Goal: Information Seeking & Learning: Learn about a topic

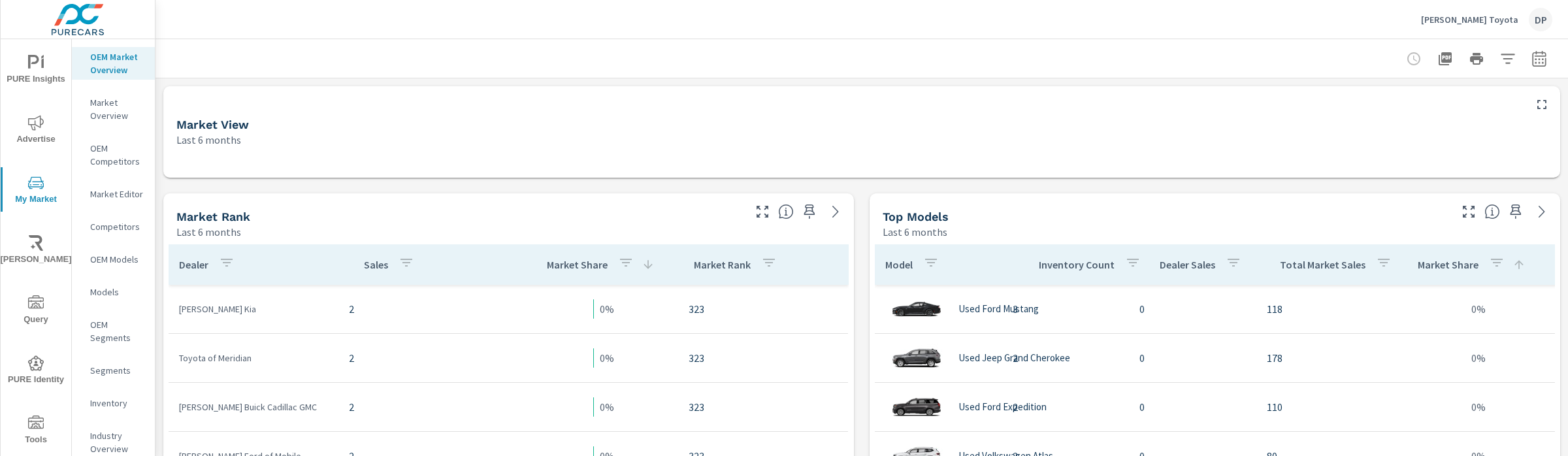
scroll to position [981, 0]
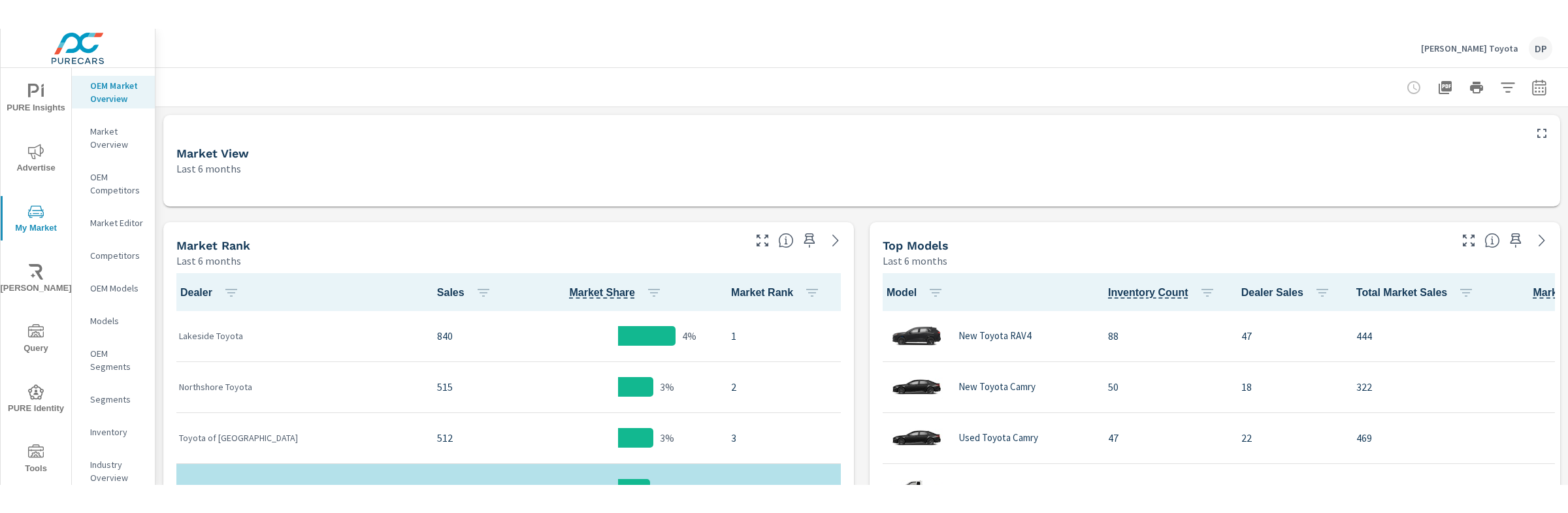
scroll to position [1, 0]
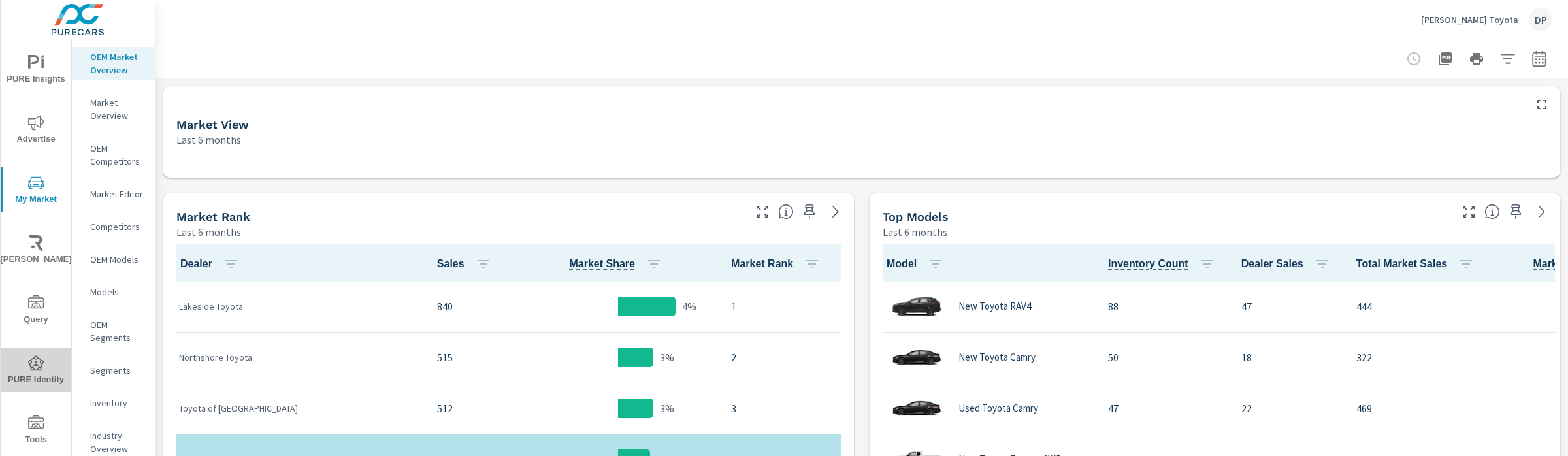
click at [42, 367] on span "PURE Identity" at bounding box center [35, 371] width 62 height 32
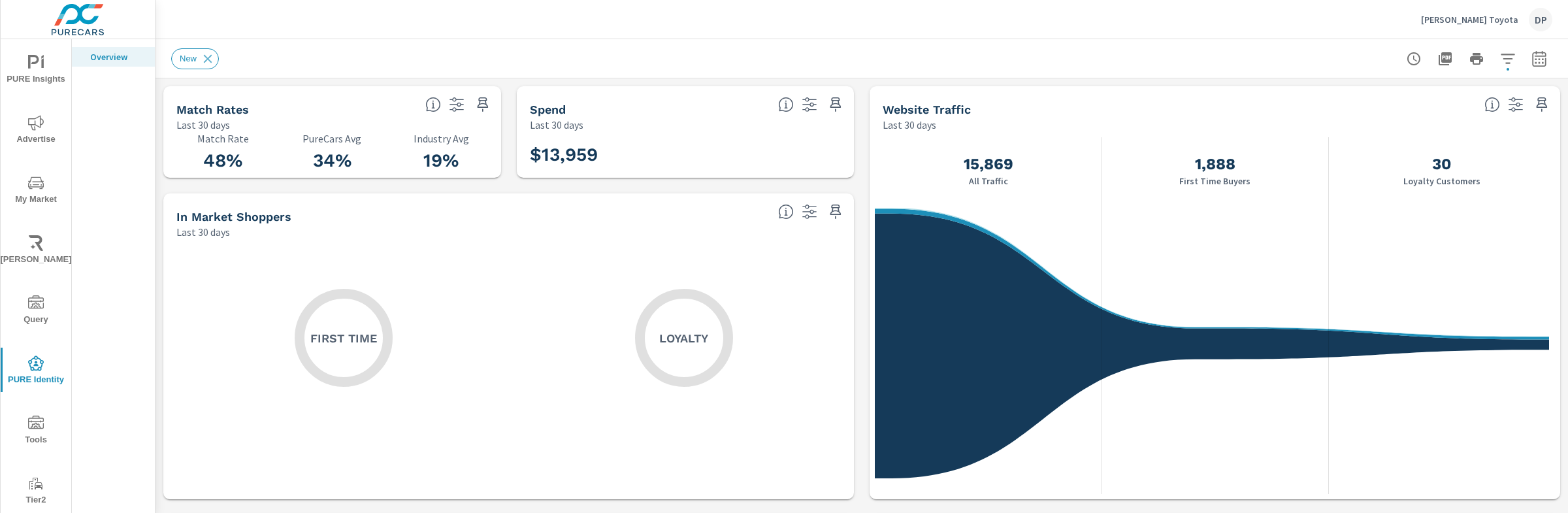
click at [1501, 60] on icon "button" at bounding box center [1508, 59] width 16 height 16
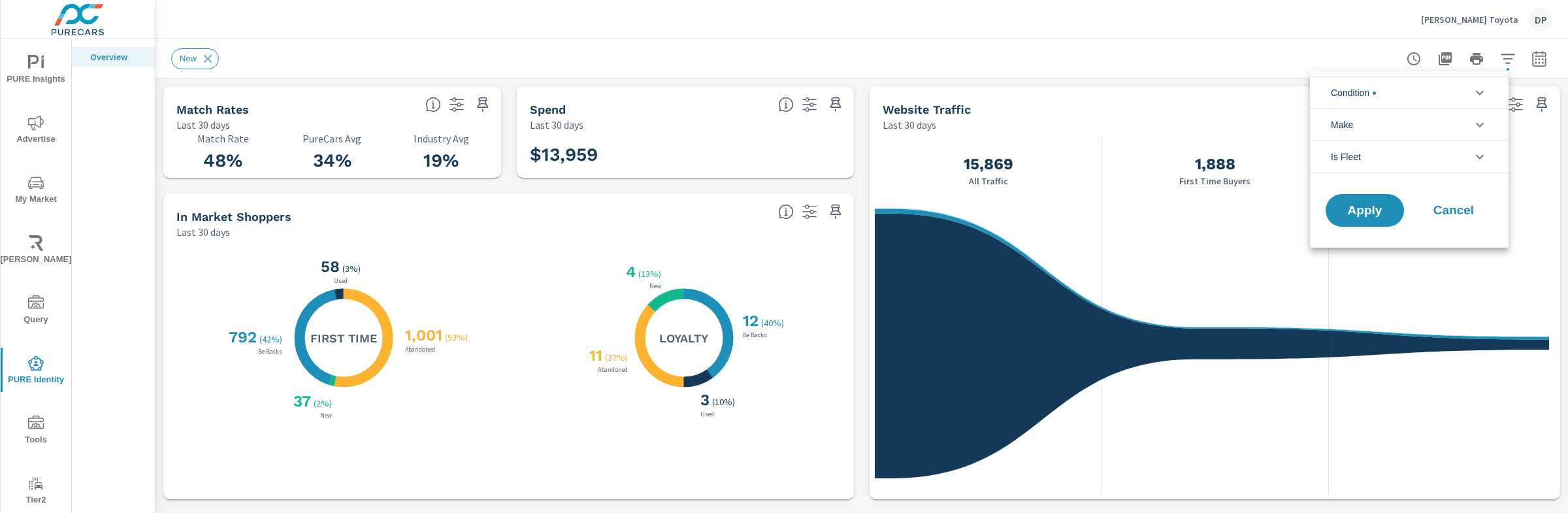
click at [1475, 92] on icon "filter options" at bounding box center [1479, 92] width 16 height 16
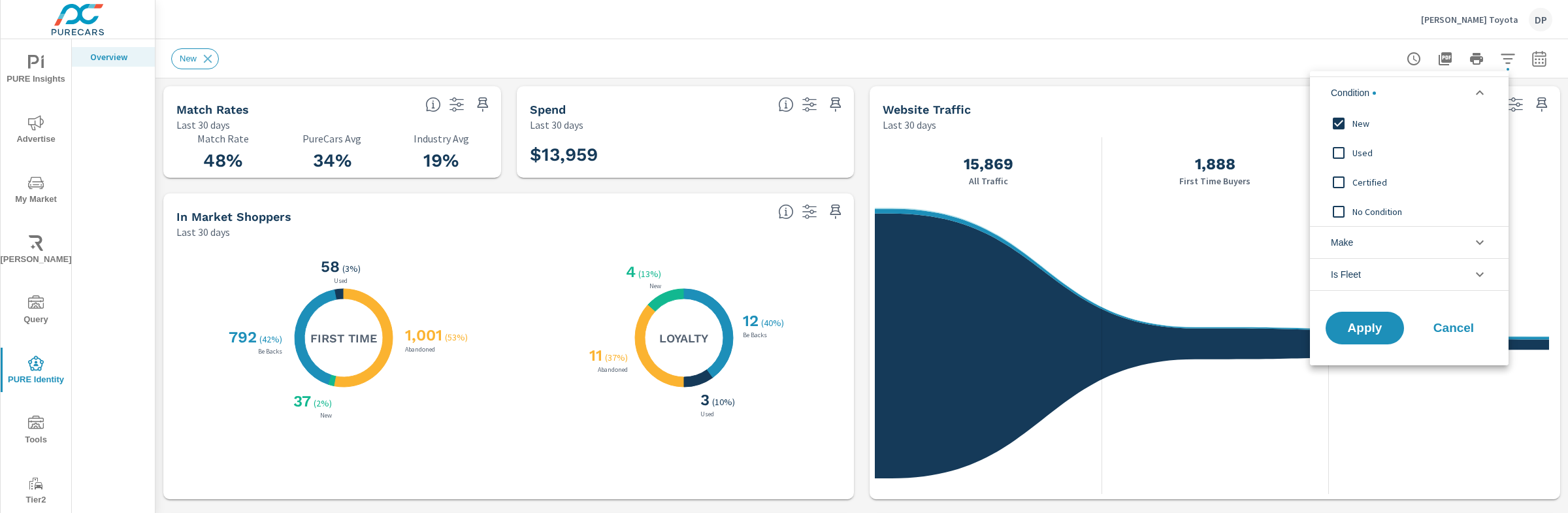
click at [1080, 75] on div at bounding box center [784, 256] width 1568 height 513
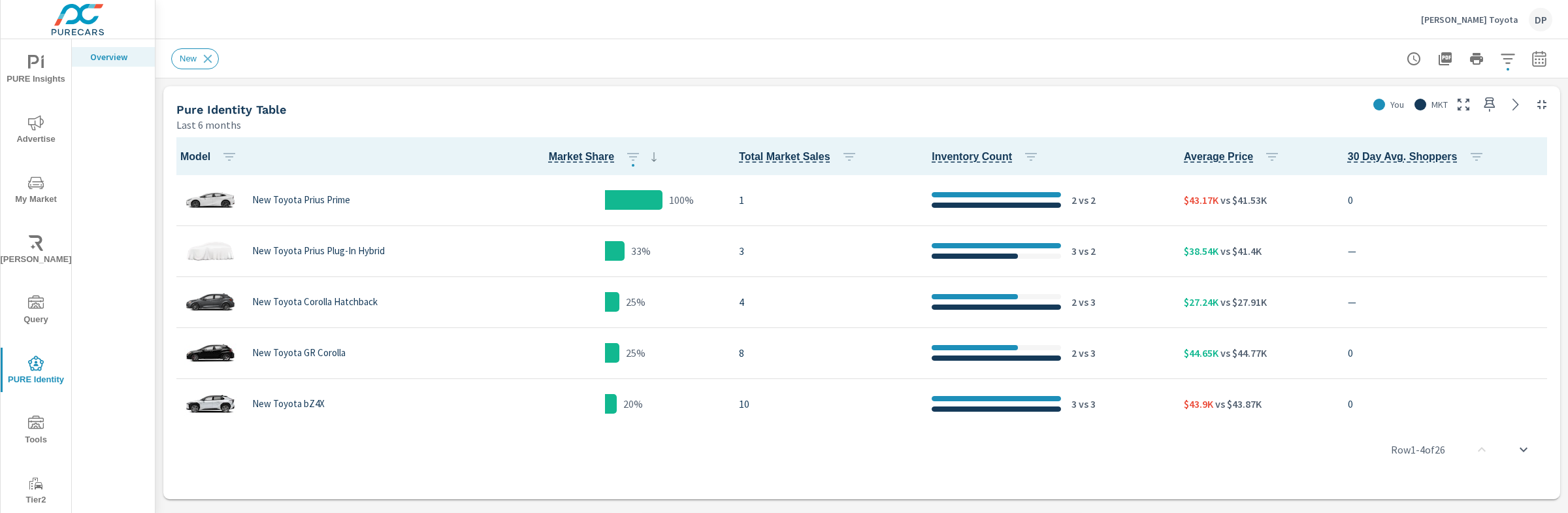
scroll to position [270, 0]
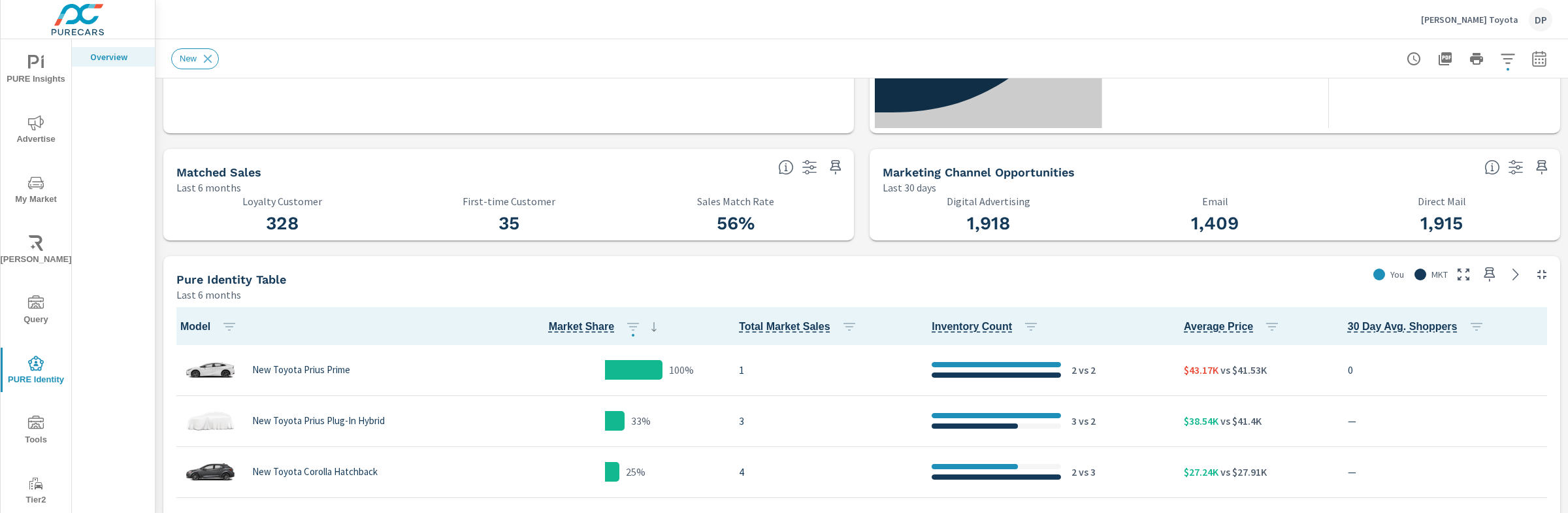
scroll to position [294, 0]
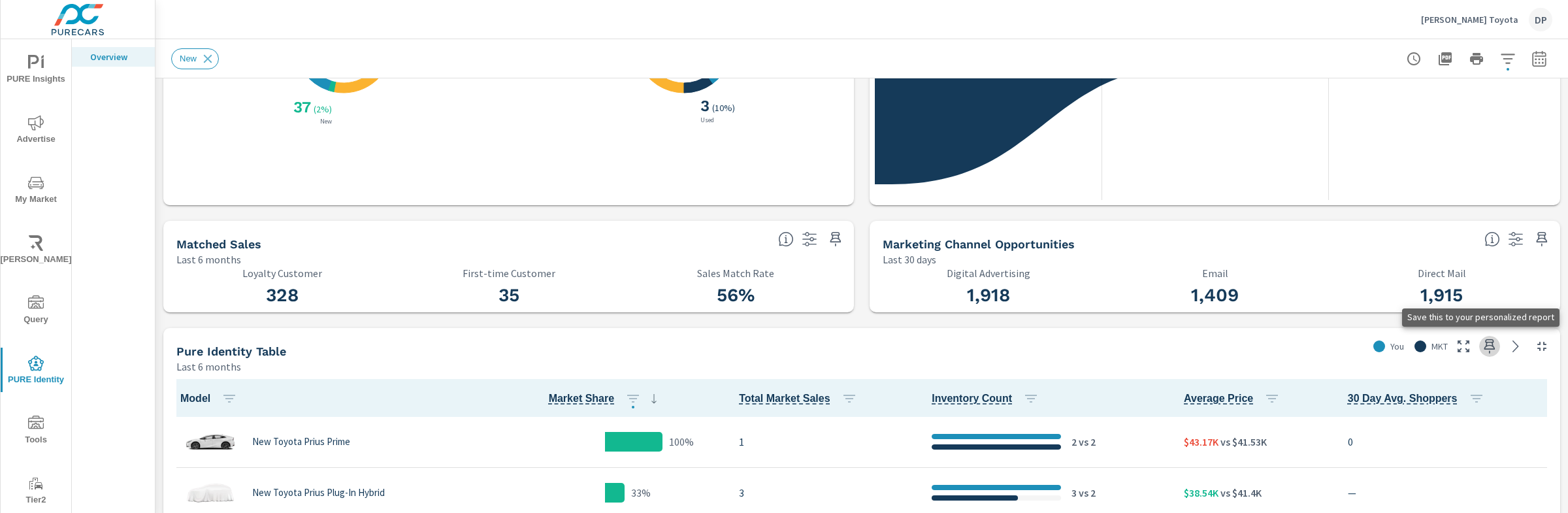
click at [1482, 346] on icon "button" at bounding box center [1490, 346] width 16 height 16
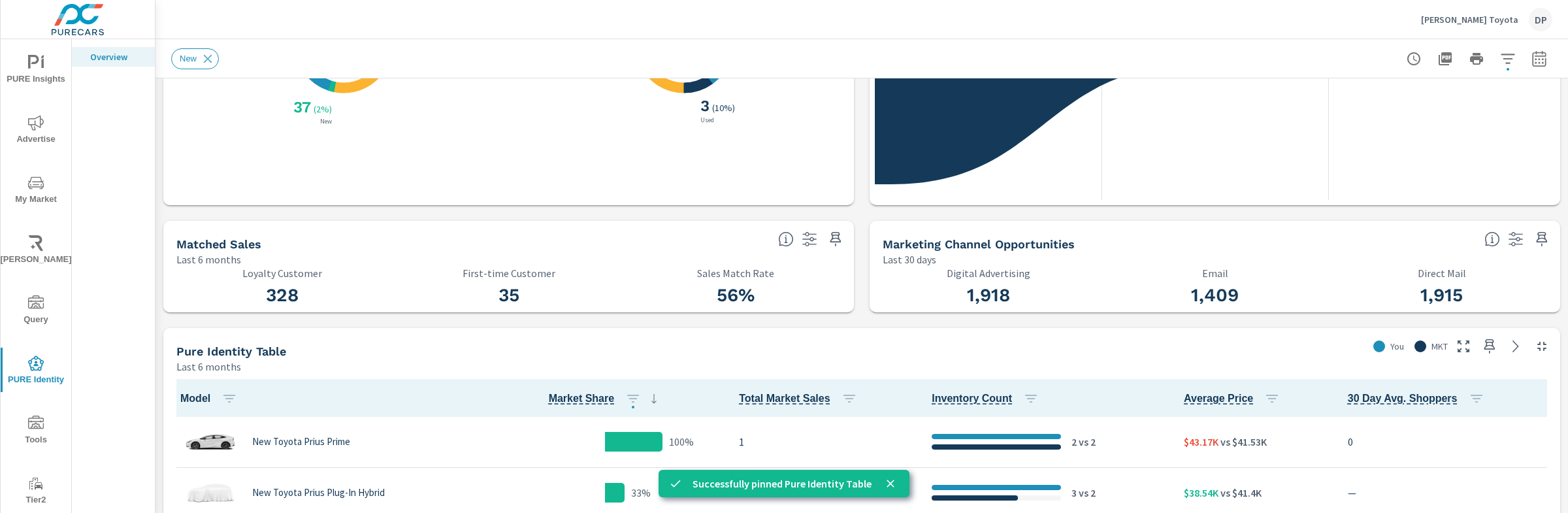
click at [23, 73] on span "PURE Insights" at bounding box center [35, 71] width 62 height 32
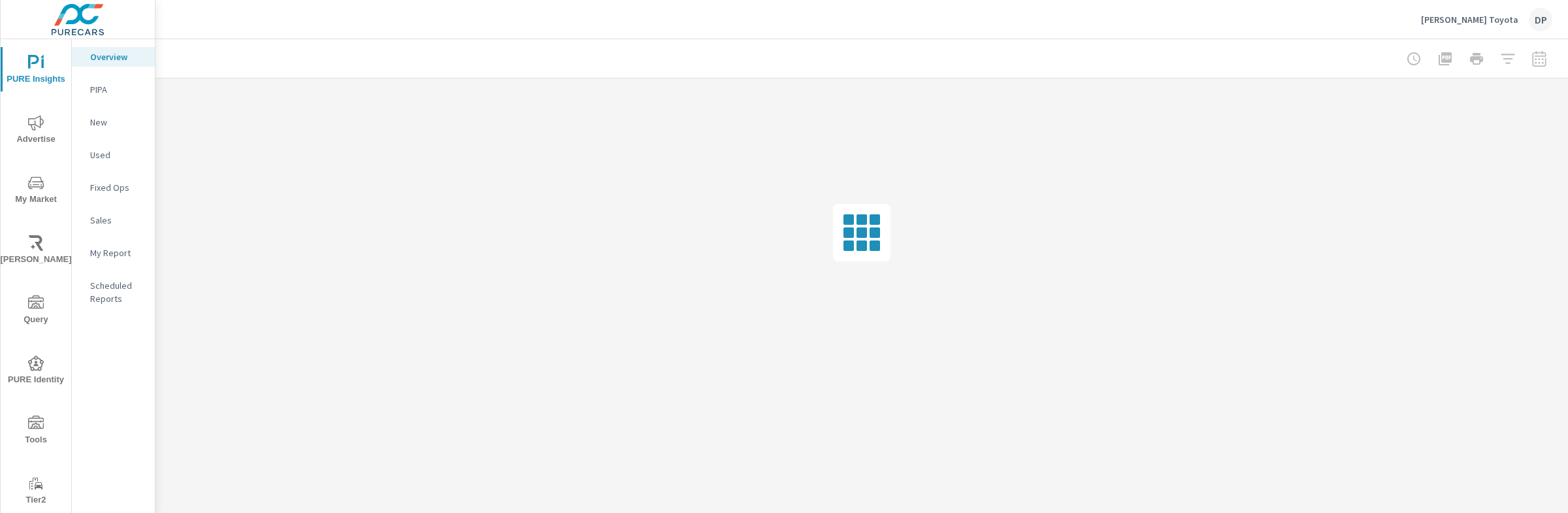
click at [107, 255] on p "My Report" at bounding box center [117, 253] width 54 height 13
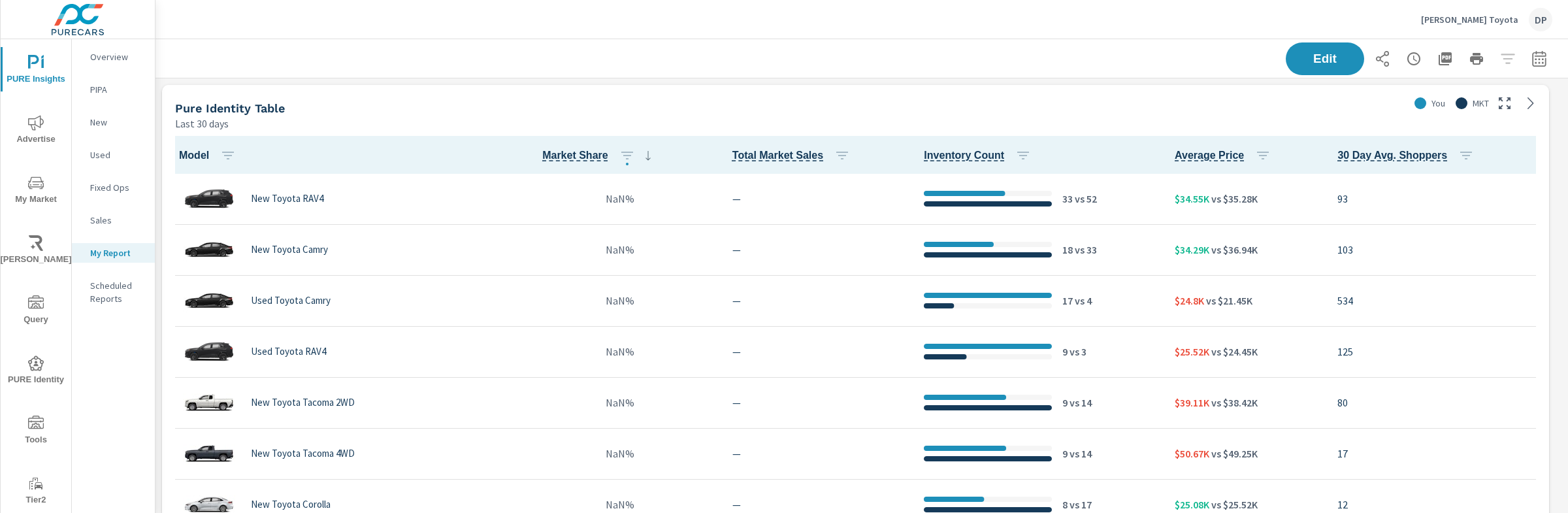
click at [1052, 108] on div "Pure Identity Table" at bounding box center [790, 108] width 1229 height 15
click at [1286, 67] on button "Edit" at bounding box center [1325, 59] width 81 height 34
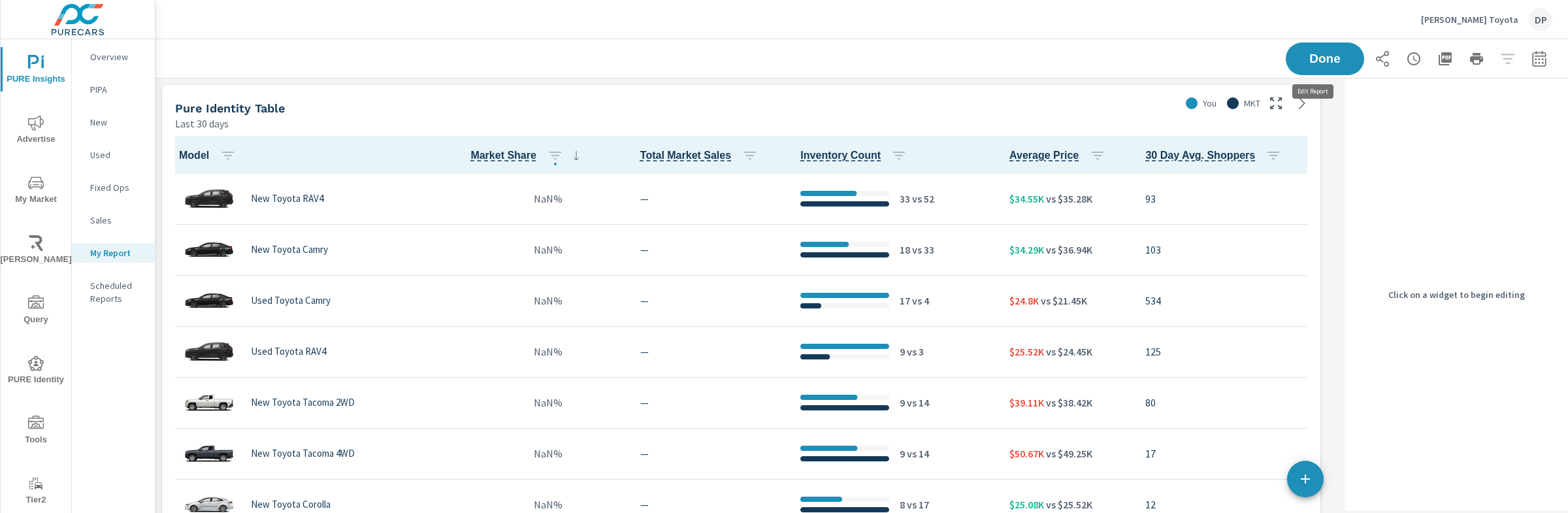
scroll to position [633, 1197]
click at [1066, 117] on div "Last 30 days" at bounding box center [675, 123] width 1000 height 16
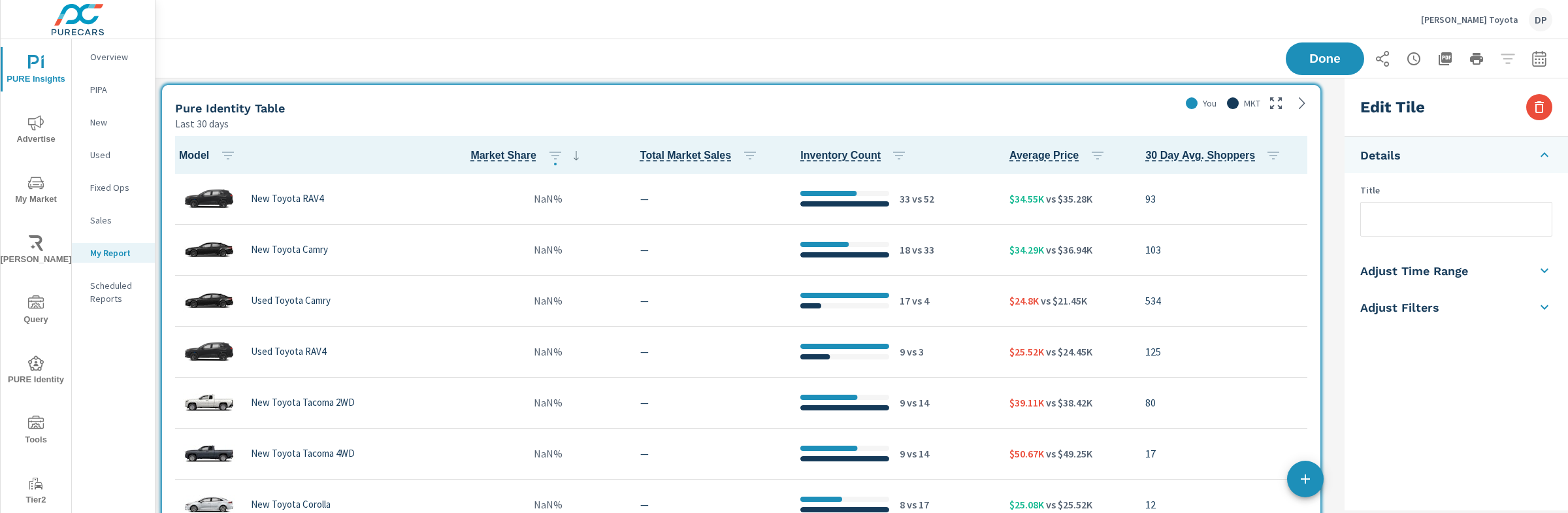
click at [1532, 313] on li "Adjust Filters" at bounding box center [1457, 307] width 224 height 36
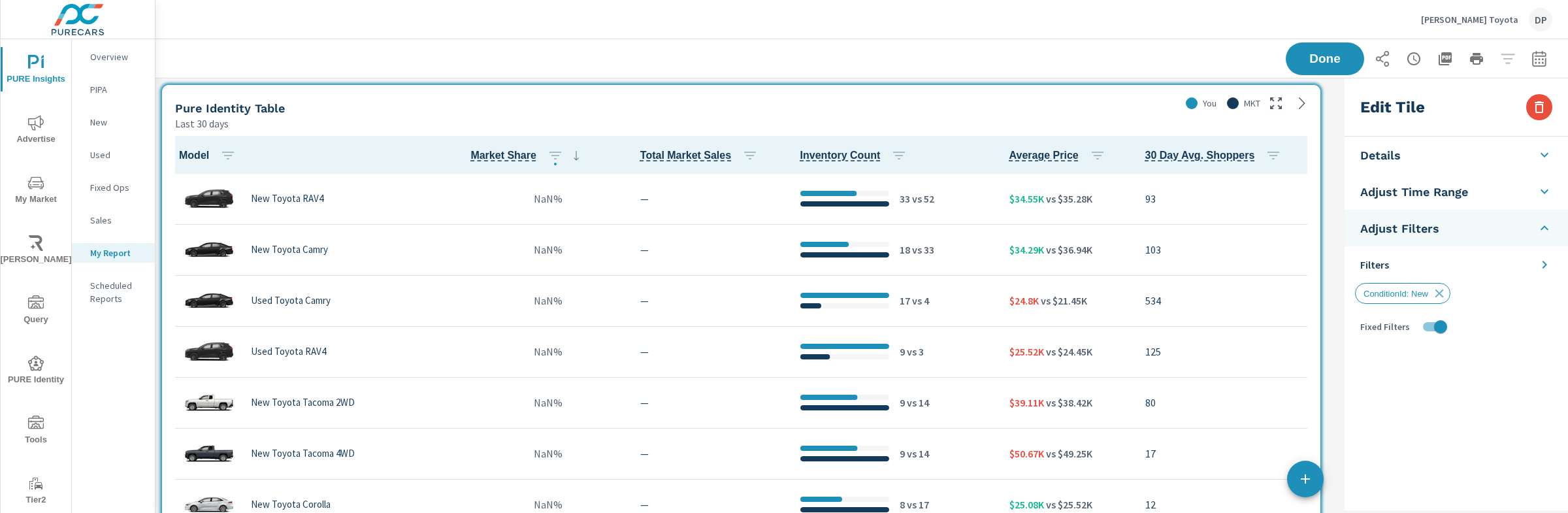
click at [1527, 236] on li "Adjust Filters" at bounding box center [1457, 228] width 224 height 36
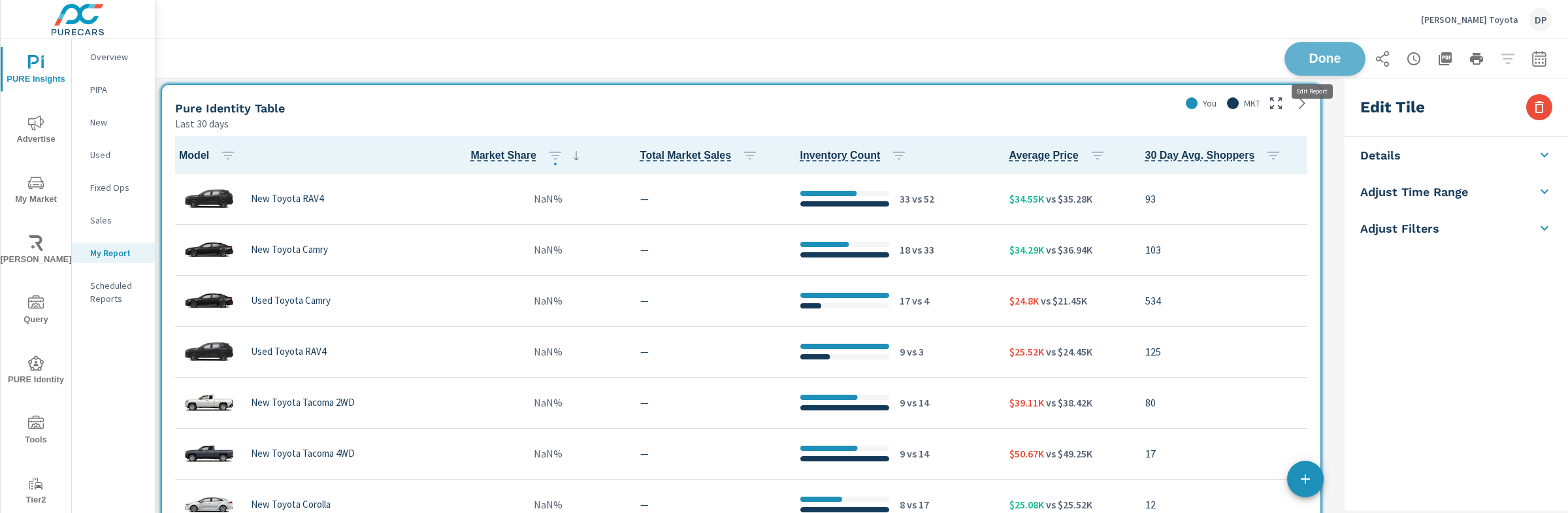
click at [1308, 54] on span "Done" at bounding box center [1325, 58] width 53 height 12
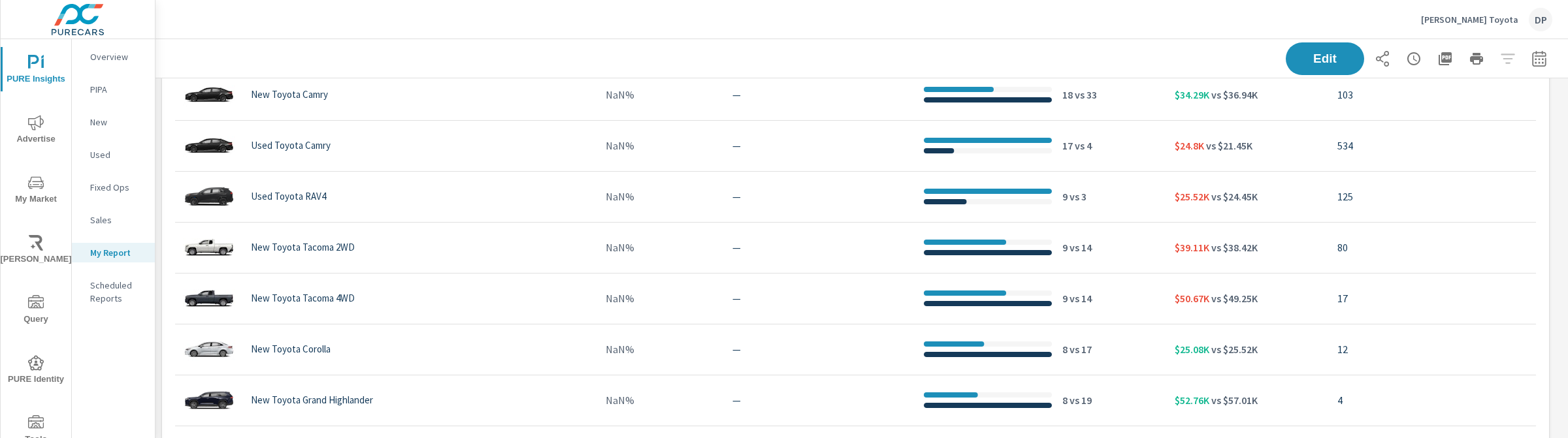
scroll to position [0, 0]
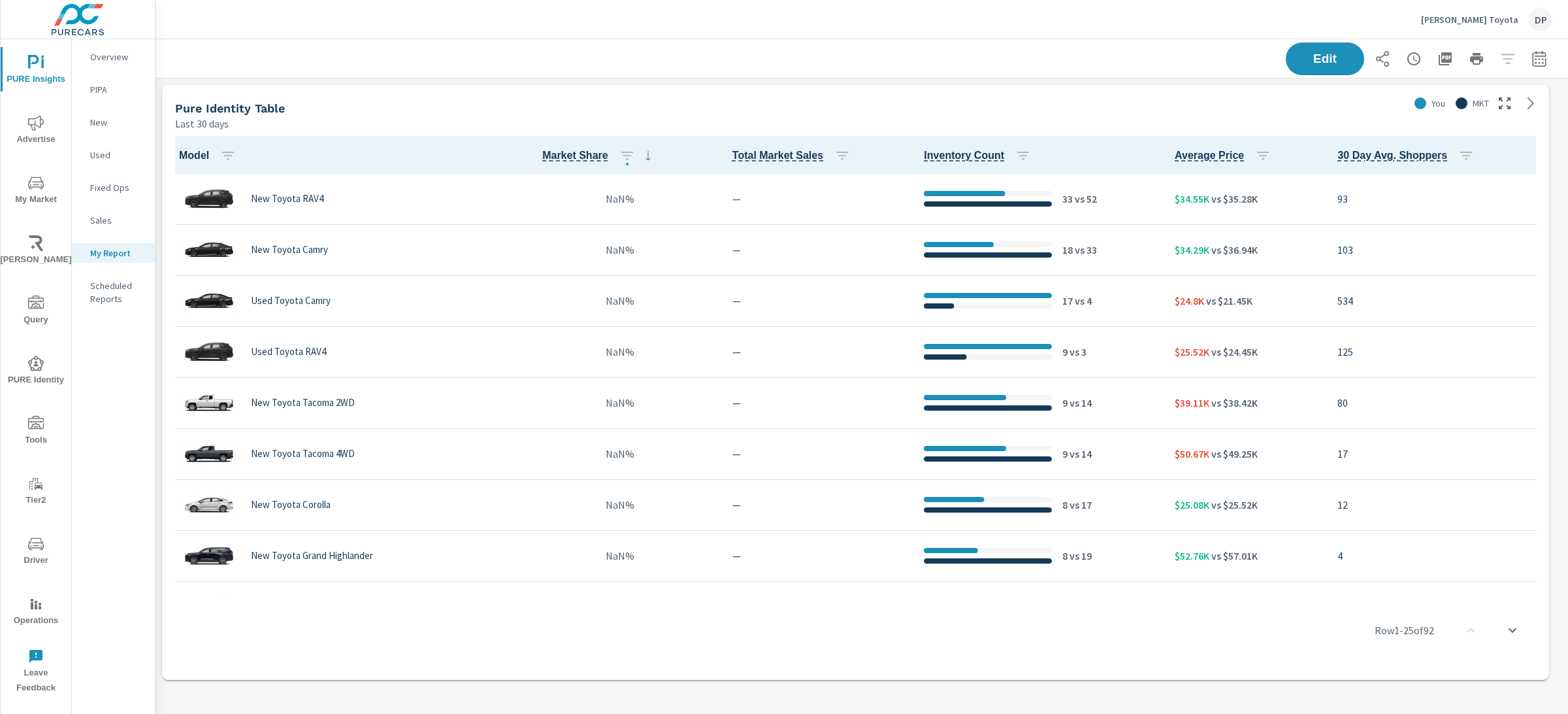
scroll to position [1, 0]
click at [49, 372] on span "PURE Identity" at bounding box center [35, 371] width 62 height 32
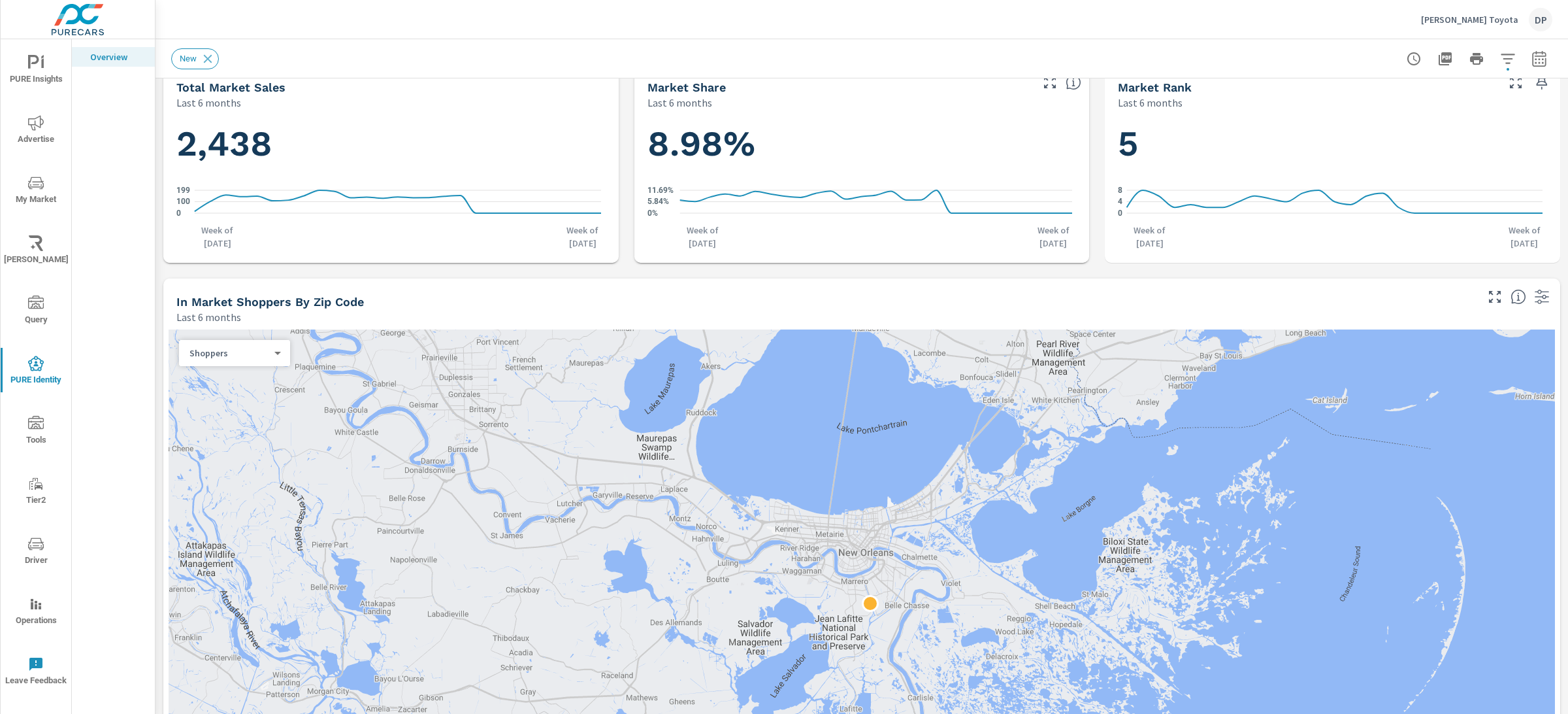
scroll to position [1115, 0]
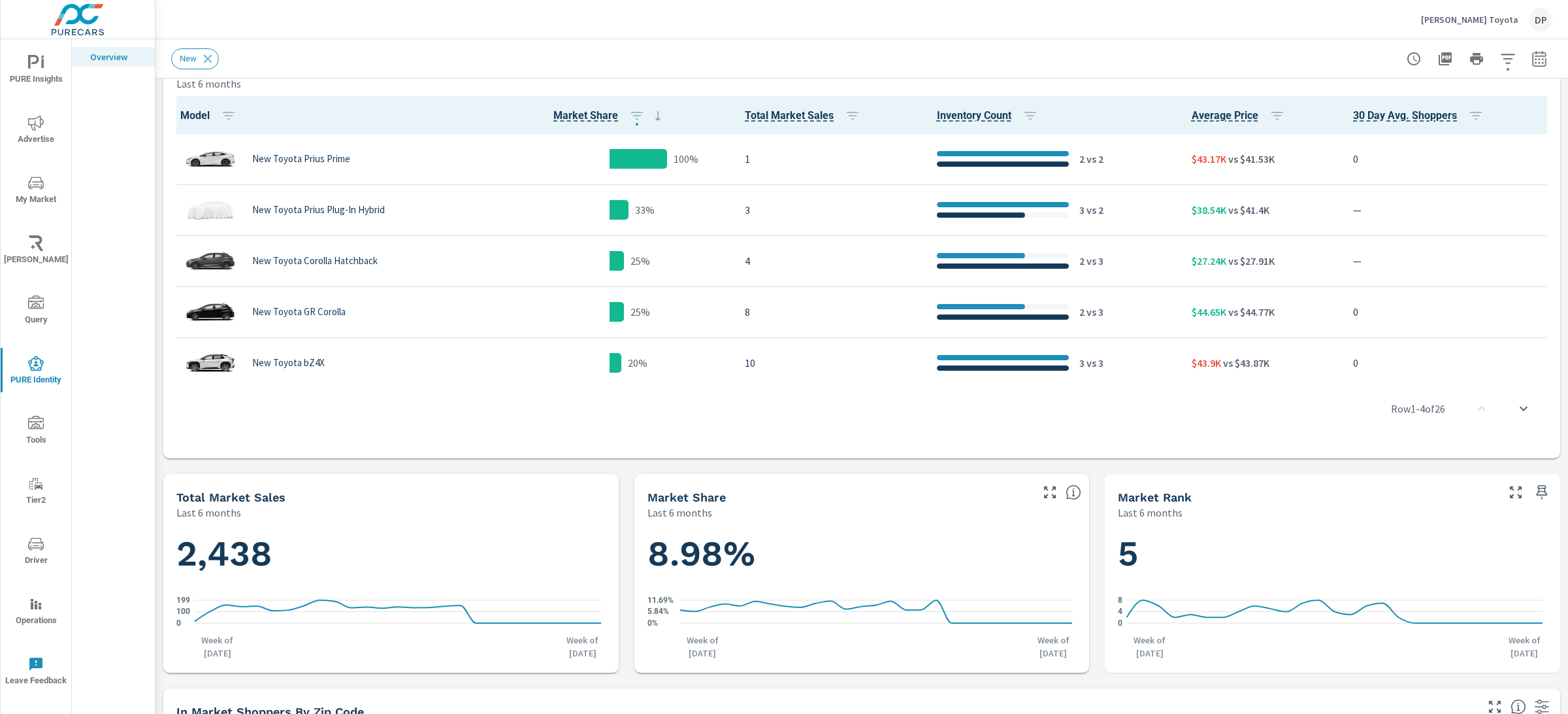
scroll to position [580, 0]
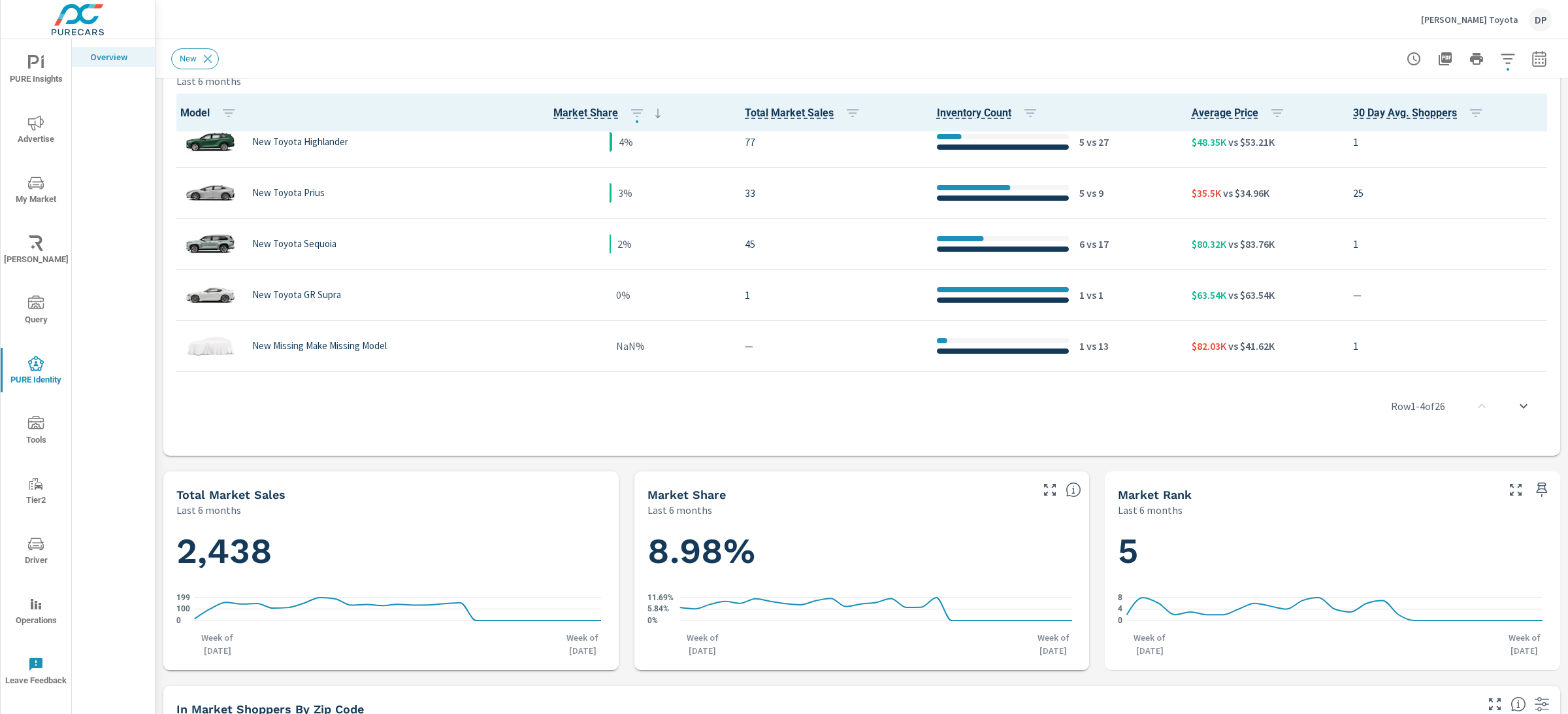
scroll to position [383, 0]
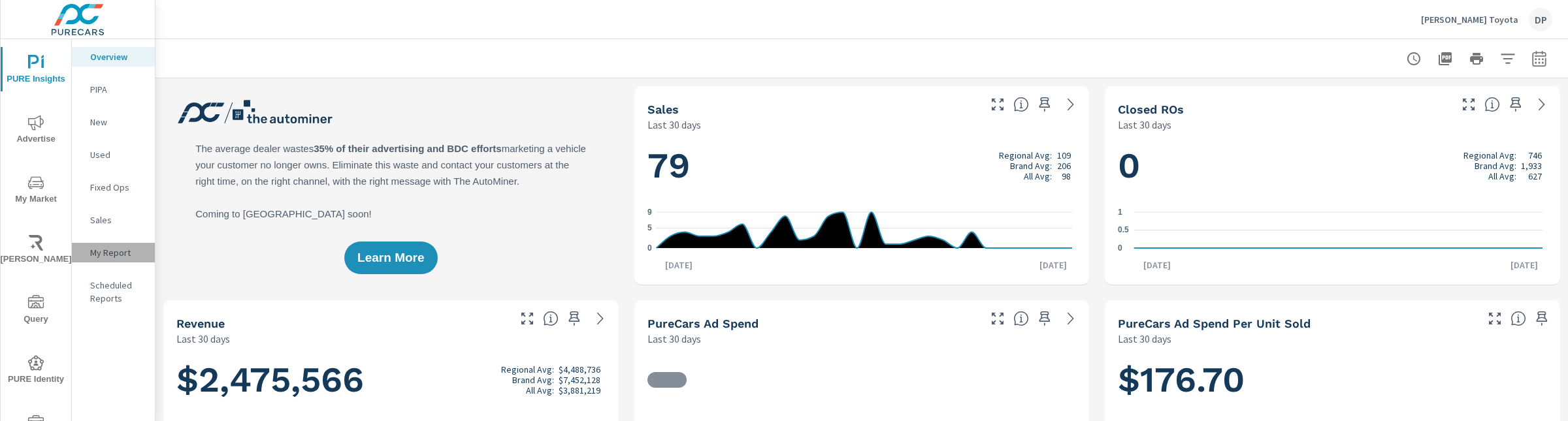
click at [104, 248] on p "My Report" at bounding box center [117, 252] width 54 height 13
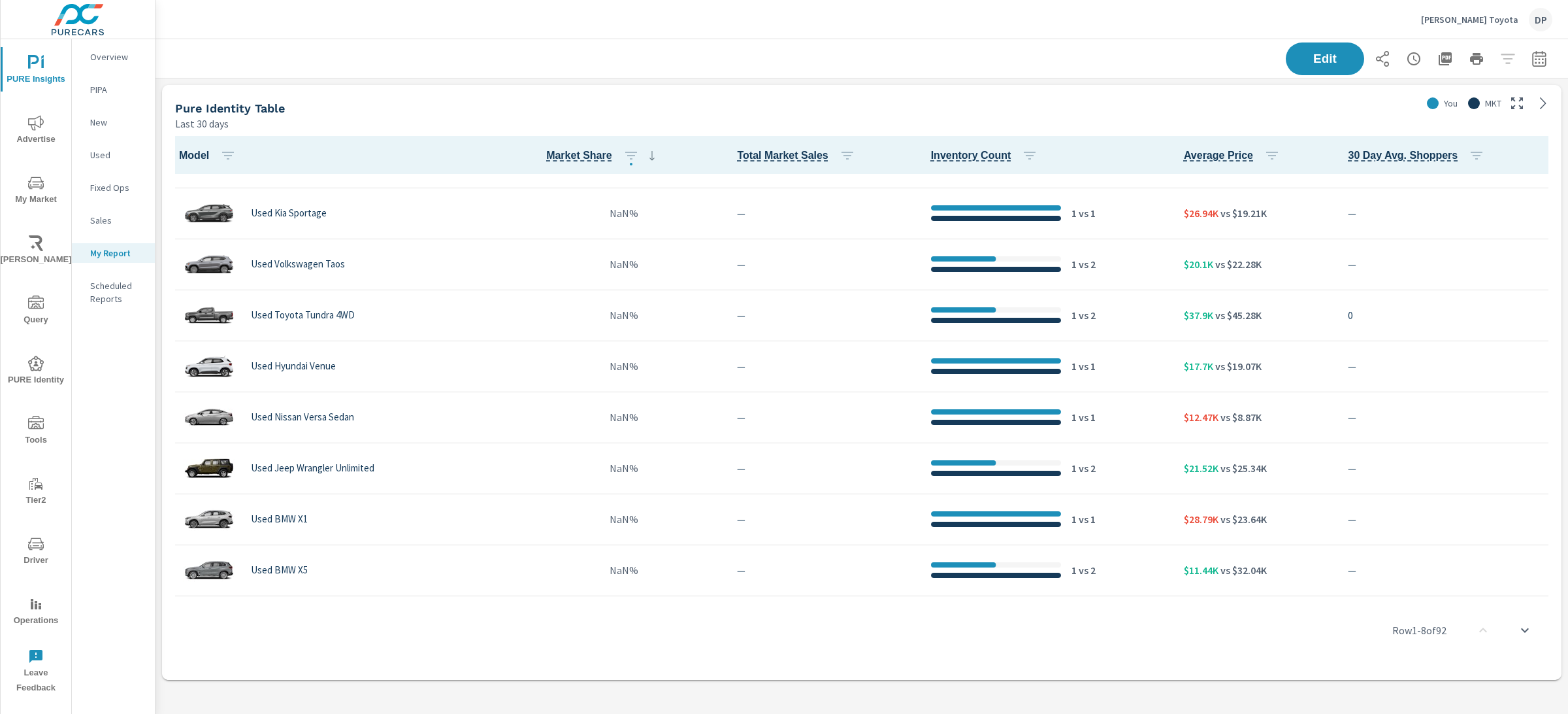
scroll to position [2690, 0]
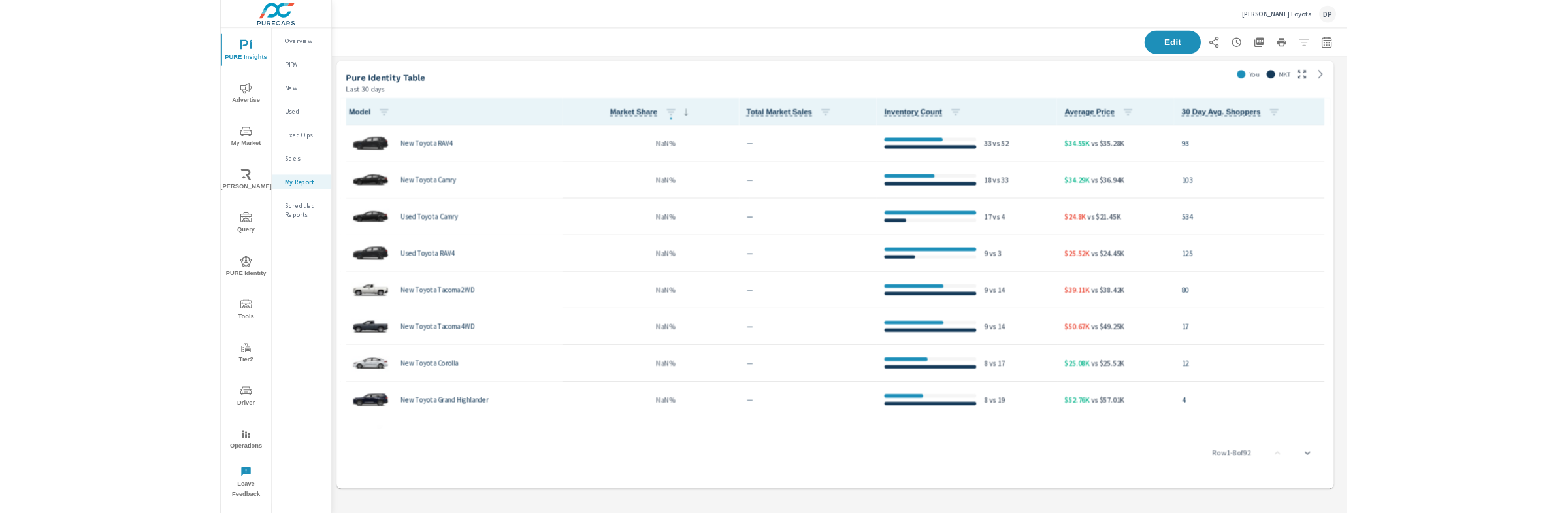
scroll to position [633, 1426]
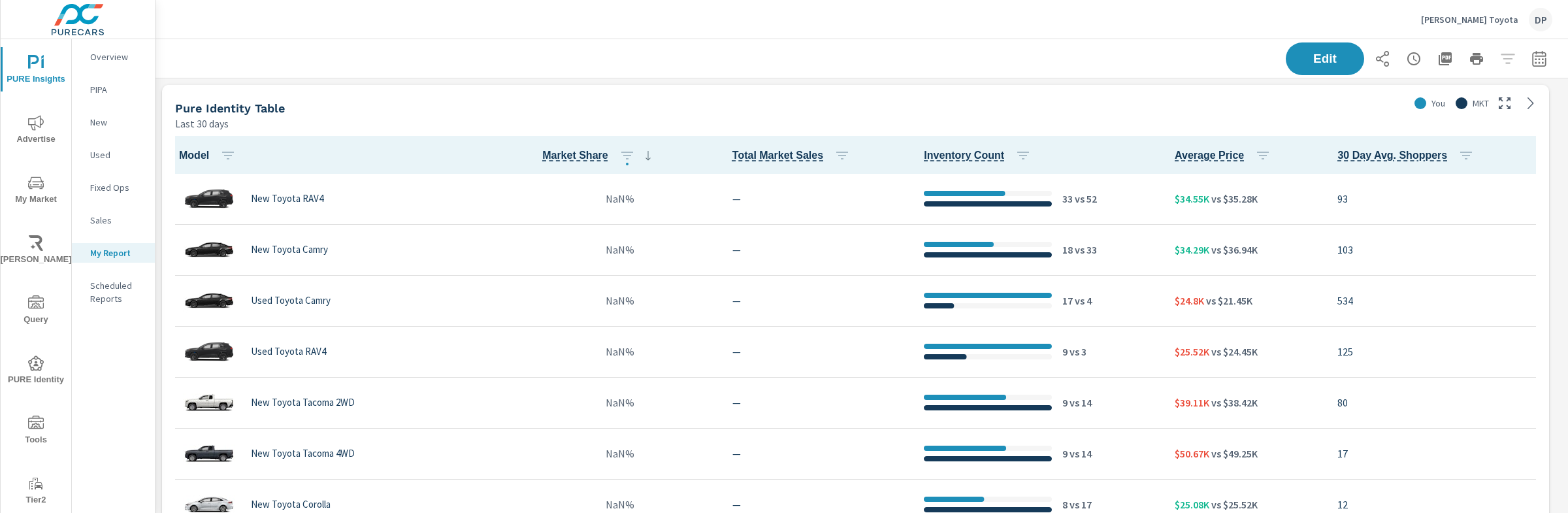
click at [349, 374] on td "Used Toyota RAV4" at bounding box center [322, 352] width 309 height 51
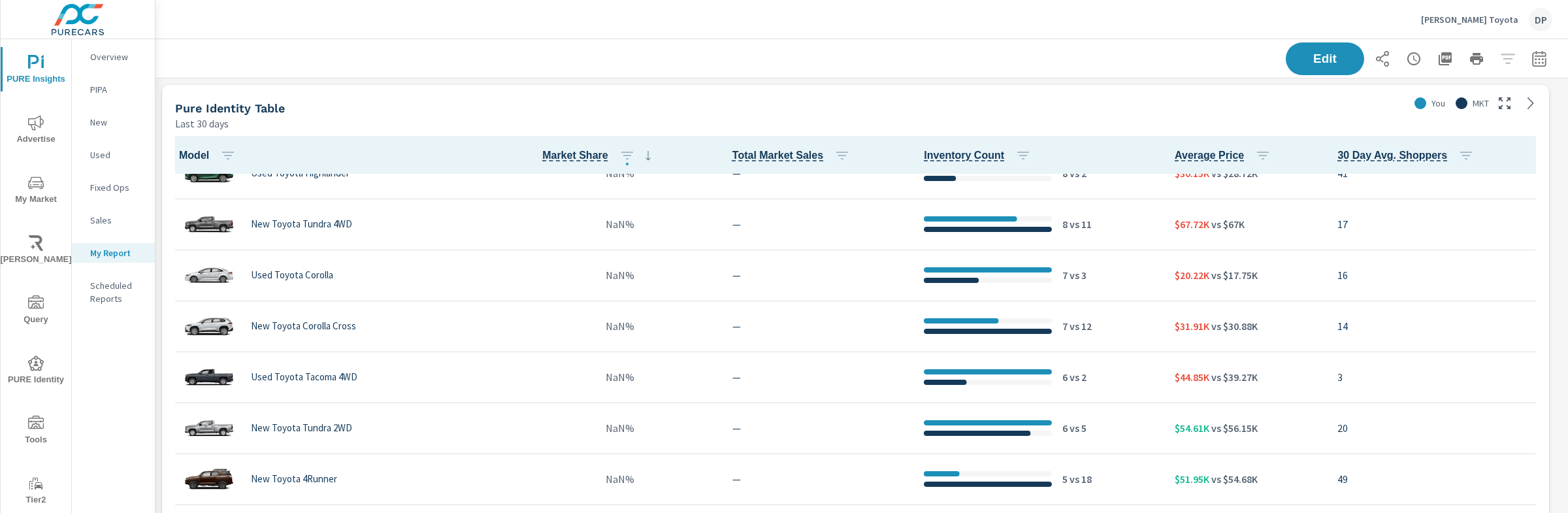
scroll to position [0, 0]
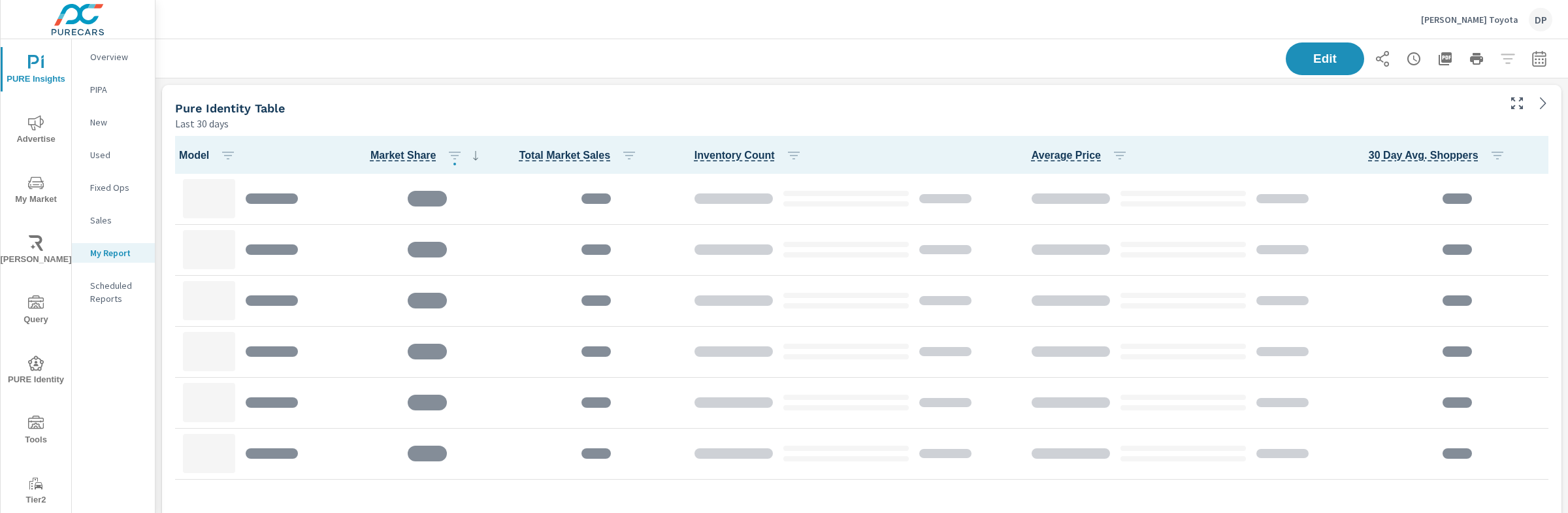
scroll to position [633, 1426]
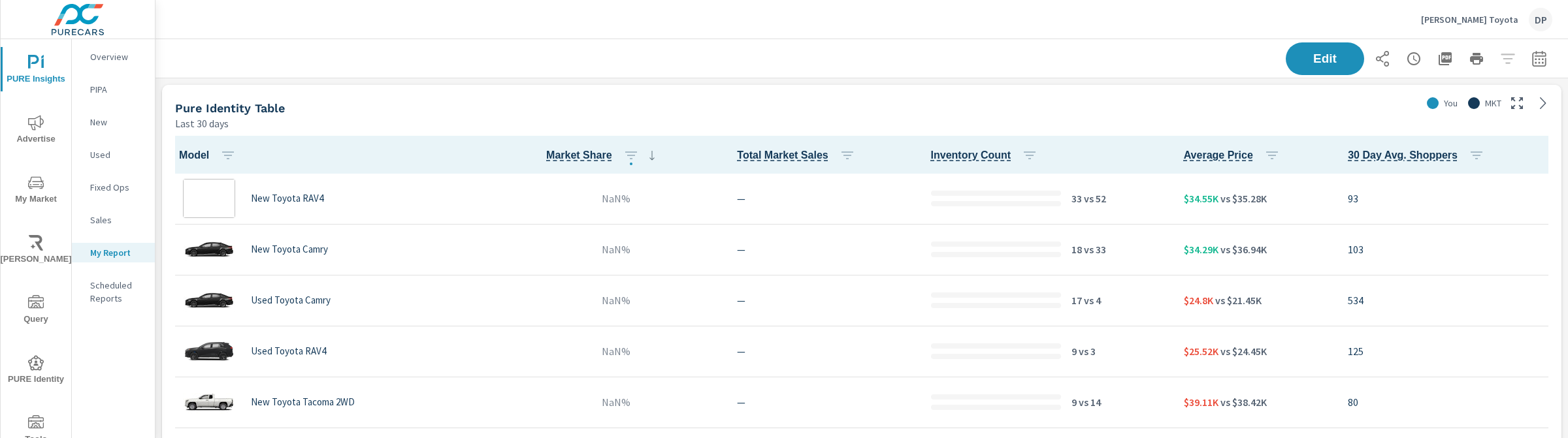
scroll to position [1, 0]
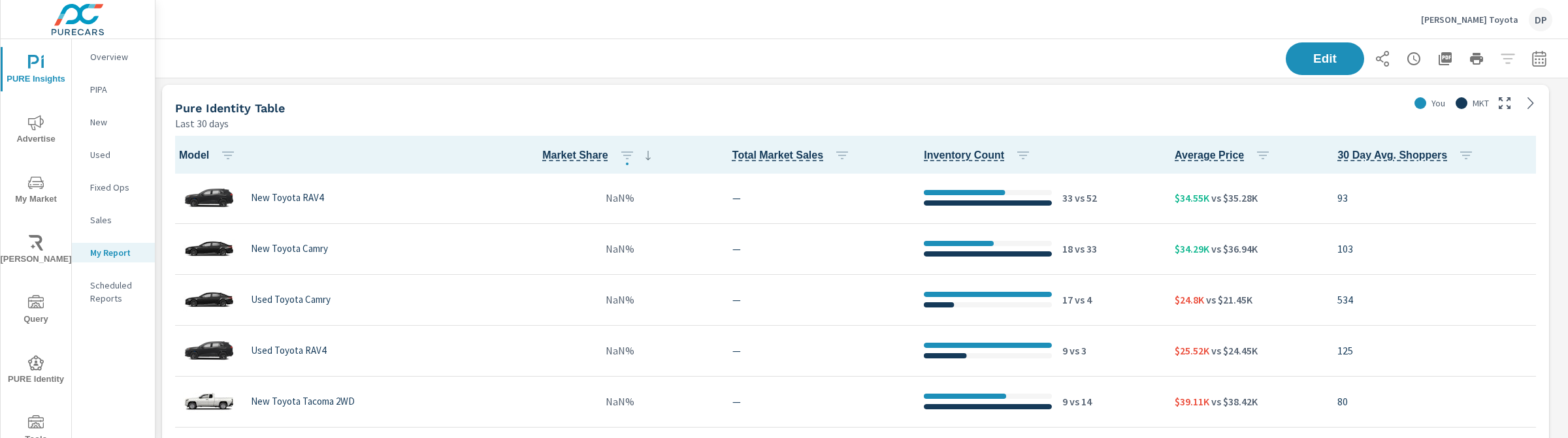
scroll to position [4, 0]
